Goal: Task Accomplishment & Management: Use online tool/utility

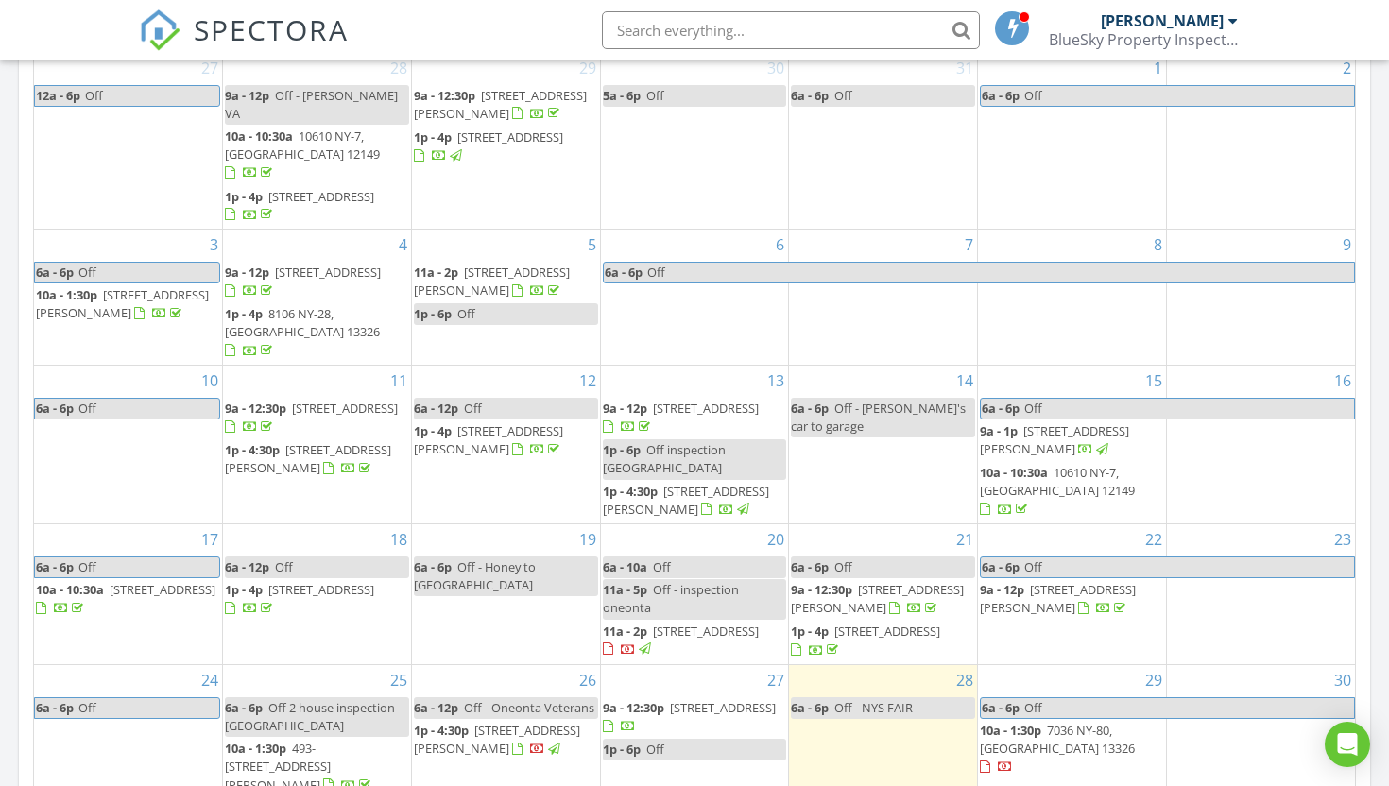
scroll to position [13, 0]
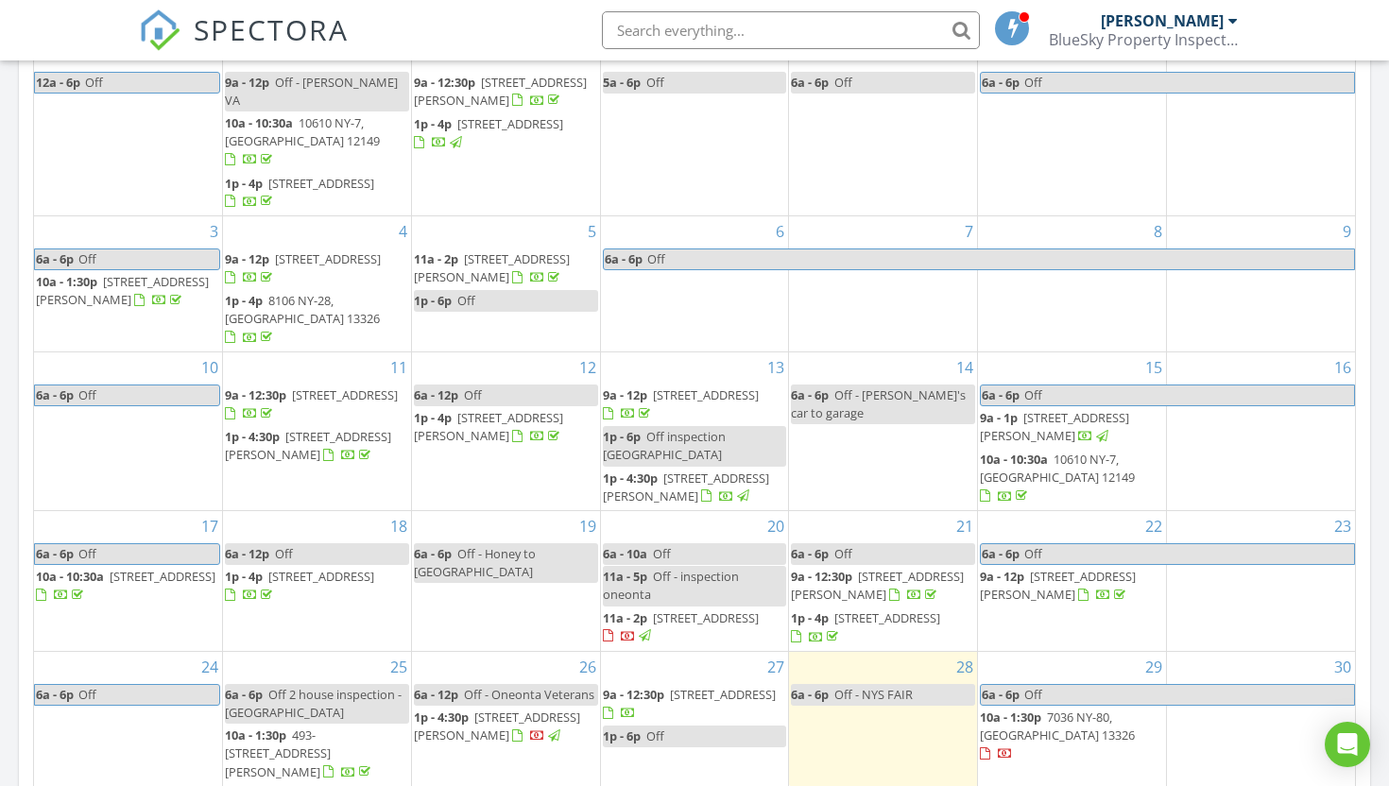
click at [869, 568] on span "184 Huff Rd, Cooperstown 13326" at bounding box center [877, 585] width 173 height 35
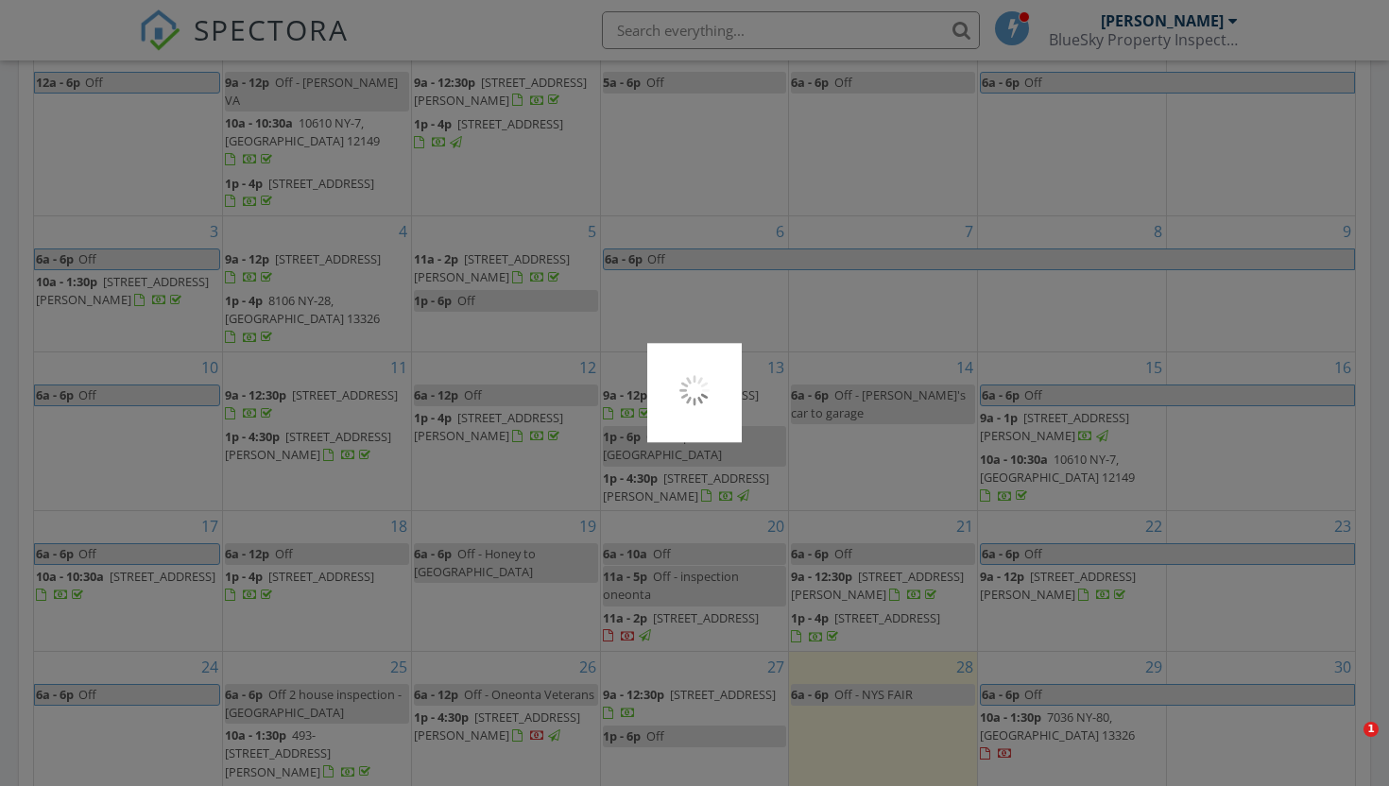
click at [869, 524] on div at bounding box center [694, 393] width 1389 height 786
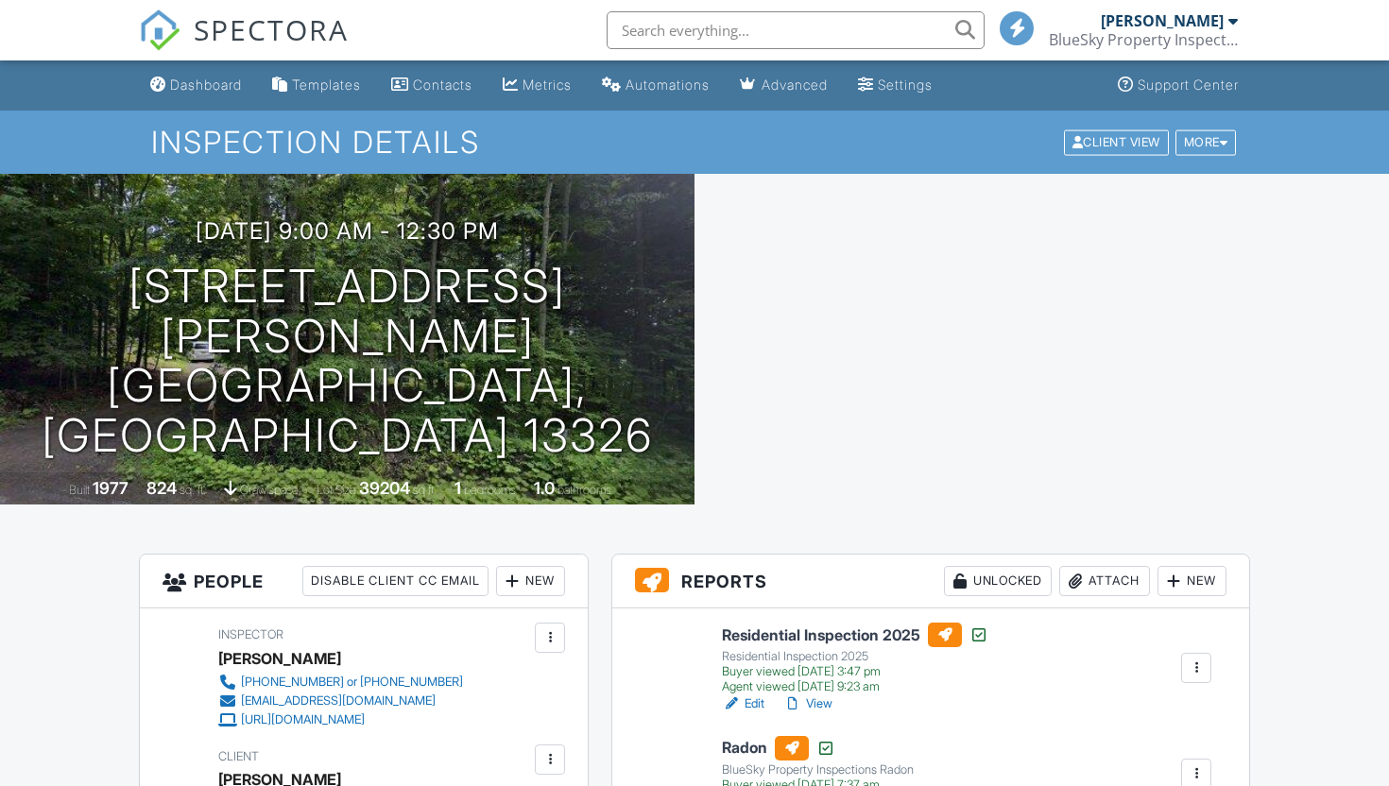
click at [1181, 566] on div "New" at bounding box center [1192, 581] width 69 height 30
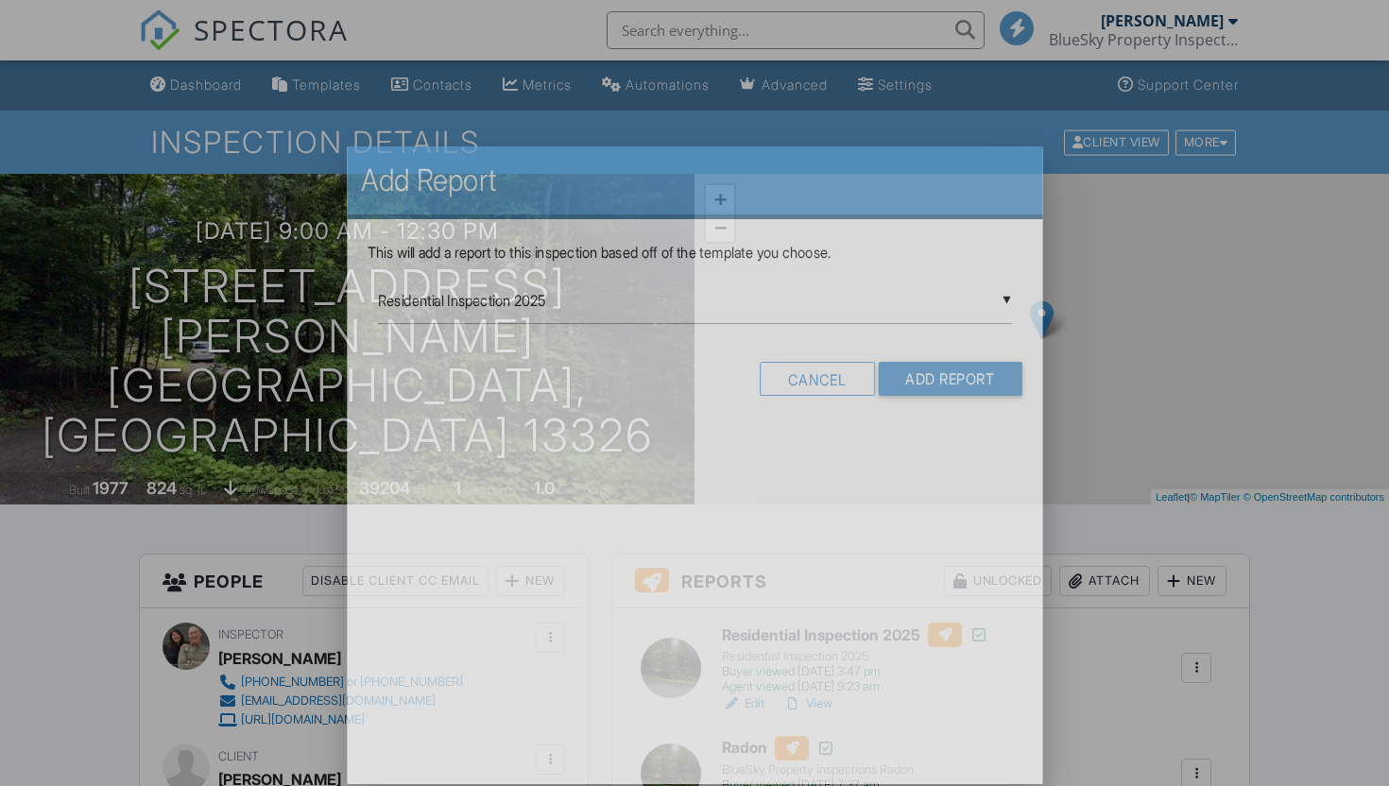
scroll to position [215, 0]
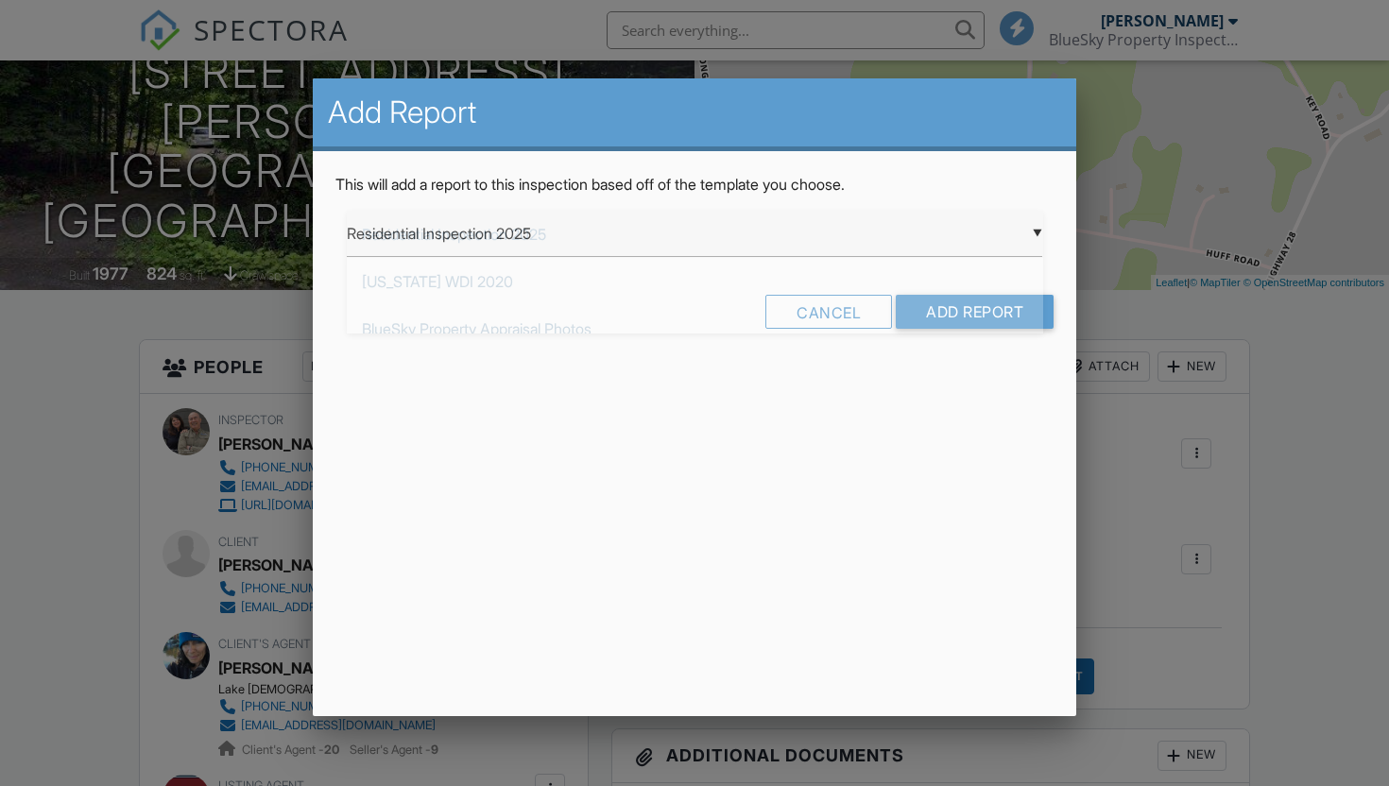
click at [504, 237] on div "▼ Residential Inspection 2025 Residential Inspection 2025 [US_STATE] WDI 2020 B…" at bounding box center [695, 234] width 697 height 46
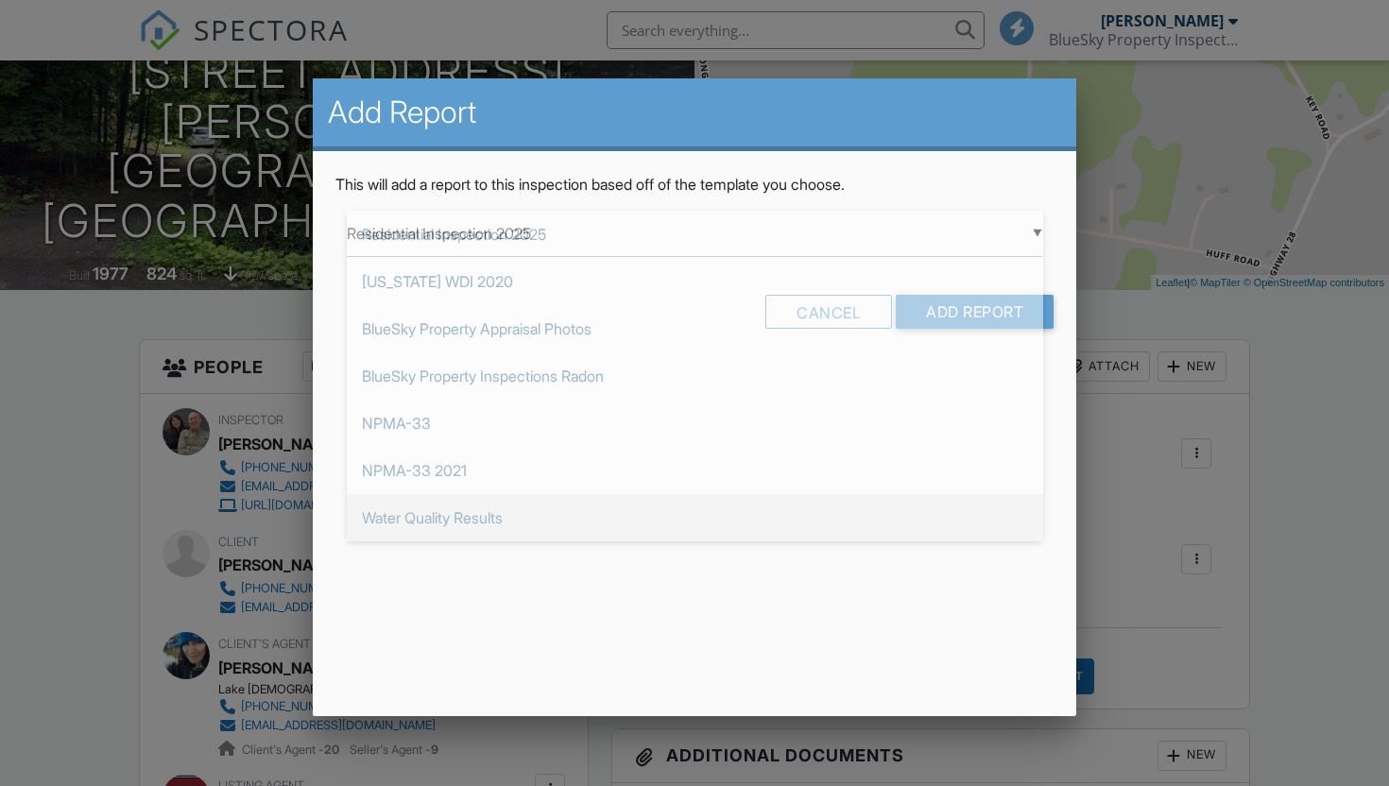
click at [484, 517] on span "Water Quality Results" at bounding box center [695, 517] width 697 height 47
type input "Water Quality Results"
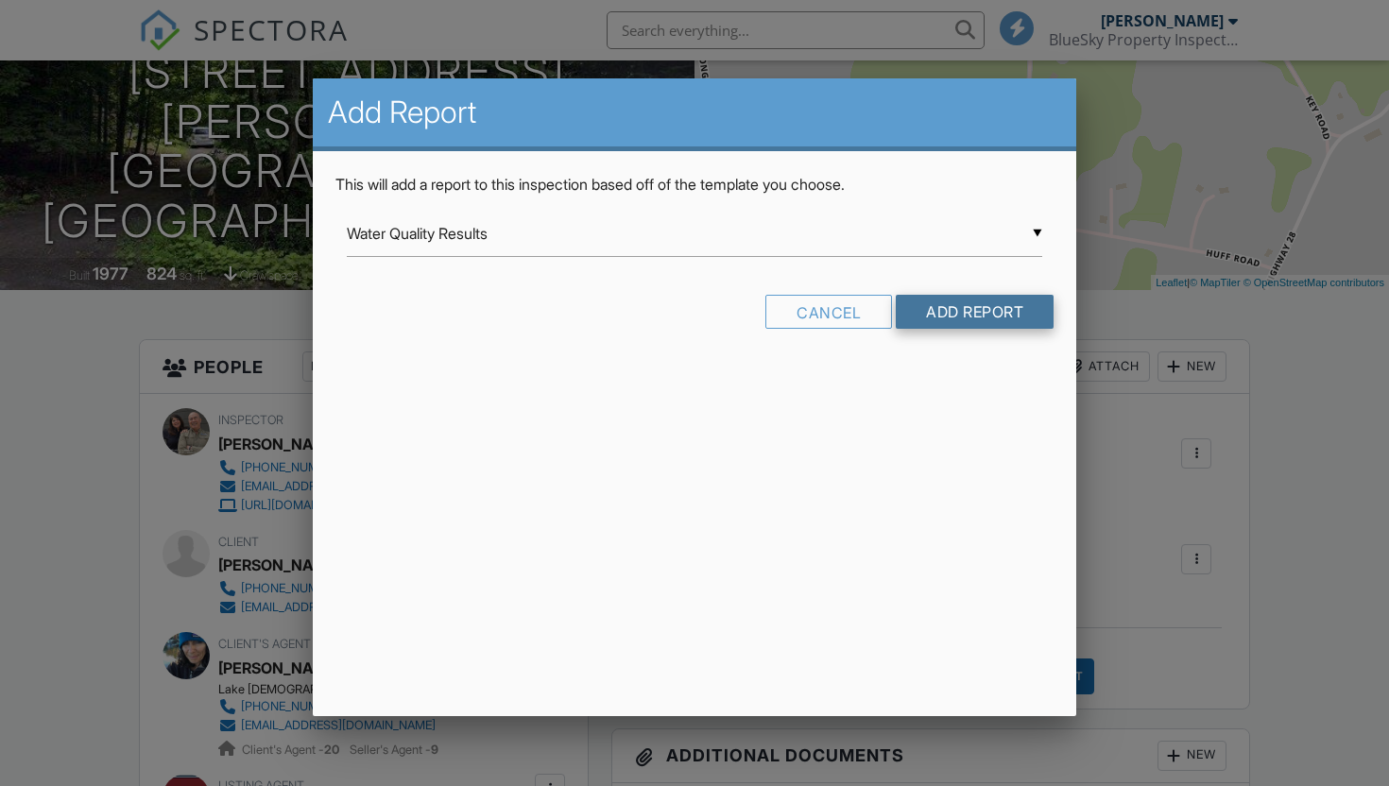
click at [960, 305] on input "Add Report" at bounding box center [975, 312] width 158 height 34
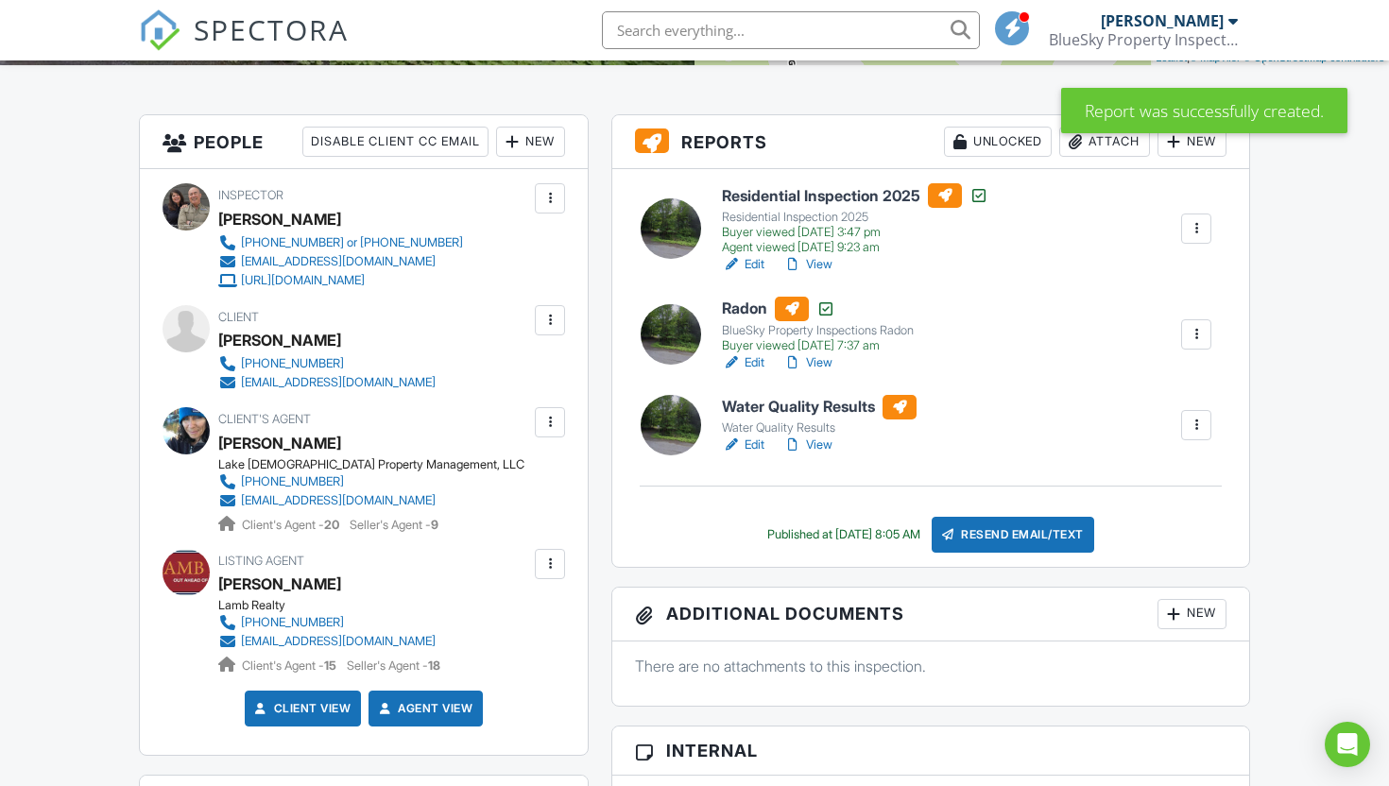
click at [809, 412] on h6 "Water Quality Results" at bounding box center [819, 407] width 195 height 25
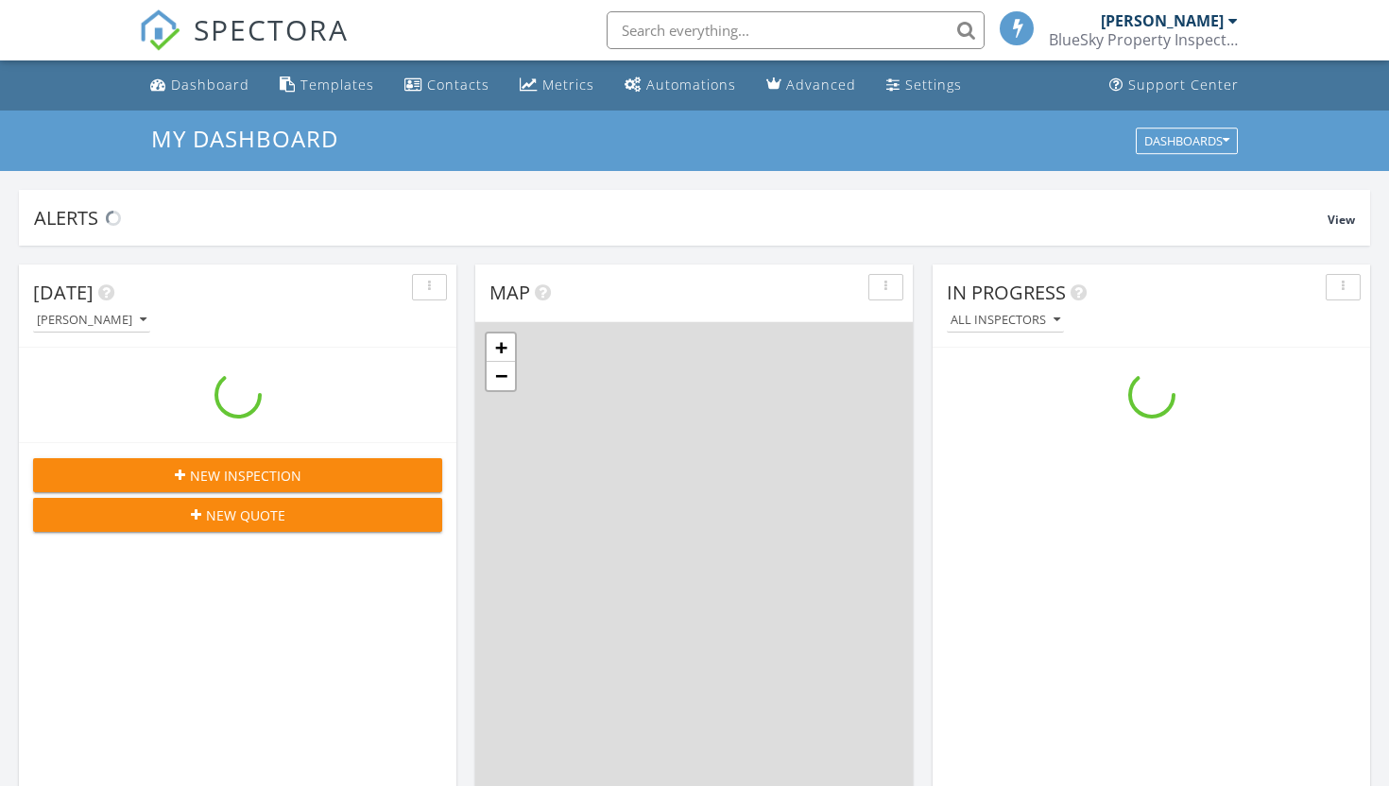
scroll to position [1721, 1390]
